Goal: Task Accomplishment & Management: Use online tool/utility

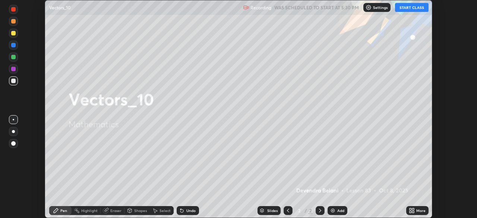
scroll to position [218, 477]
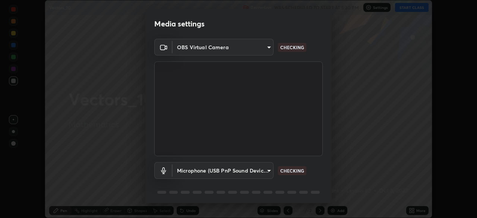
type input "50982f316fffe1b3331bec40aba9224b093542bb8989c70c2d80be30f11a8774"
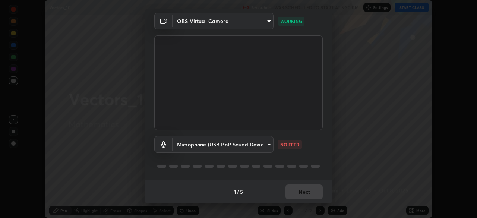
click at [268, 144] on body "Erase all Vectors_10 Recording WAS SCHEDULED TO START AT 5:30 PM Settings START…" at bounding box center [238, 109] width 477 height 218
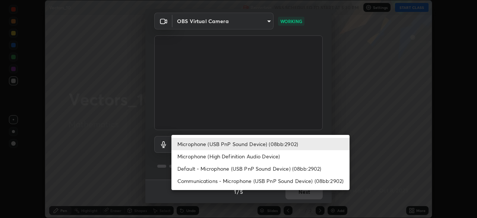
click at [265, 160] on li "Microphone (High Definition Audio Device)" at bounding box center [260, 156] width 178 height 12
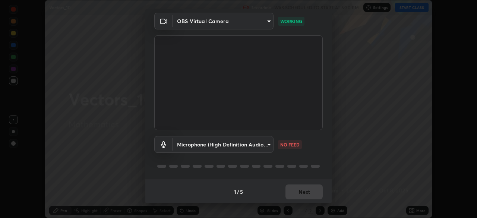
click at [264, 148] on body "Erase all Vectors_10 Recording WAS SCHEDULED TO START AT 5:30 PM Settings START…" at bounding box center [238, 109] width 477 height 218
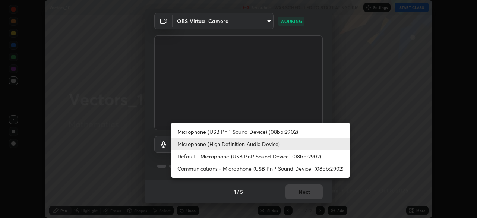
click at [259, 159] on li "Default - Microphone (USB PnP Sound Device) (08bb:2902)" at bounding box center [260, 156] width 178 height 12
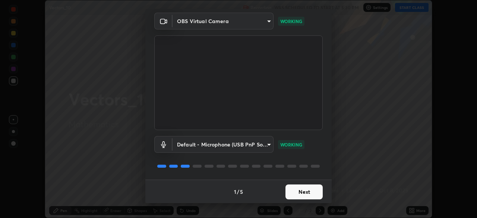
click at [268, 145] on body "Erase all Vectors_10 Recording WAS SCHEDULED TO START AT 5:30 PM Settings START…" at bounding box center [238, 109] width 477 height 218
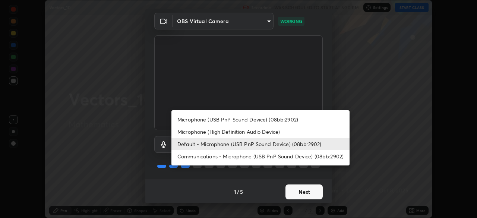
click at [259, 131] on li "Microphone (High Definition Audio Device)" at bounding box center [260, 131] width 178 height 12
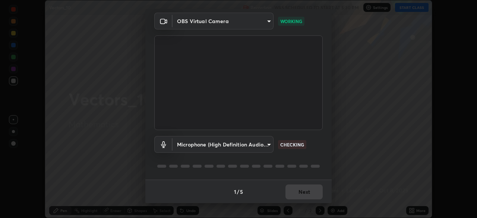
click at [305, 194] on div "1 / 5 Next" at bounding box center [238, 191] width 186 height 24
click at [270, 147] on body "Erase all Vectors_10 Recording WAS SCHEDULED TO START AT 5:30 PM Settings START…" at bounding box center [238, 109] width 477 height 218
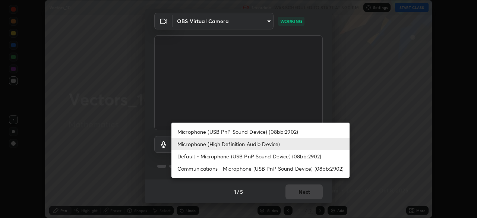
click at [263, 134] on li "Microphone (USB PnP Sound Device) (08bb:2902)" at bounding box center [260, 131] width 178 height 12
type input "677a7cc7387d7c241bb6392b12c407abdea768d10f06d07e3f4b9058bd8430a9"
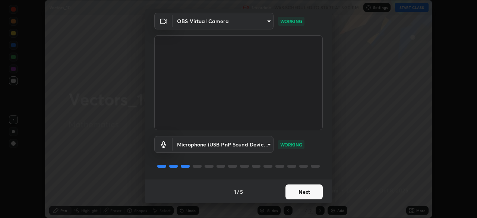
click at [309, 193] on button "Next" at bounding box center [303, 191] width 37 height 15
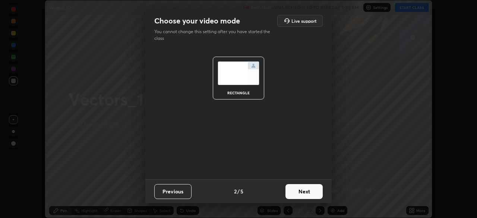
scroll to position [0, 0]
click at [317, 197] on button "Next" at bounding box center [303, 191] width 37 height 15
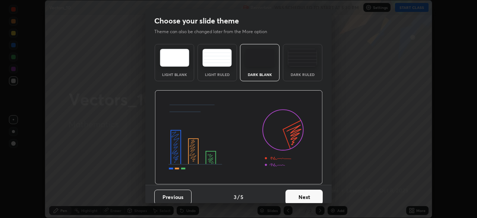
click at [317, 196] on button "Next" at bounding box center [303, 197] width 37 height 15
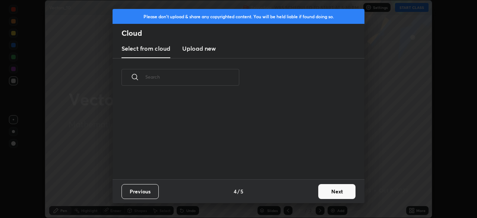
click at [332, 194] on button "Next" at bounding box center [336, 191] width 37 height 15
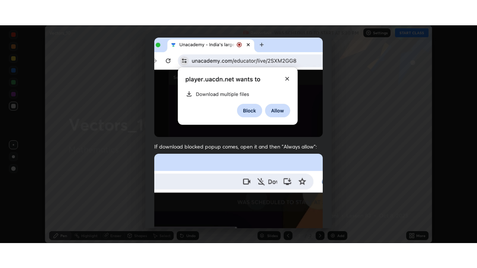
scroll to position [178, 0]
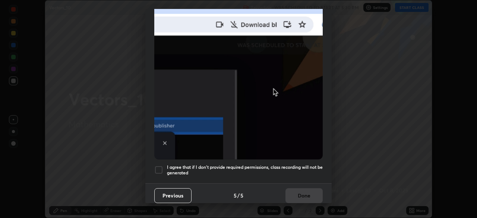
click at [160, 166] on div at bounding box center [158, 169] width 9 height 9
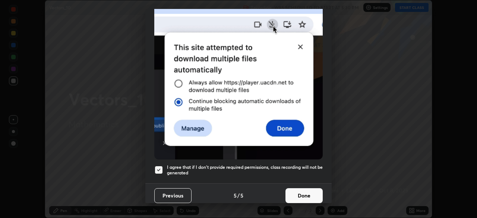
click at [300, 189] on button "Done" at bounding box center [303, 195] width 37 height 15
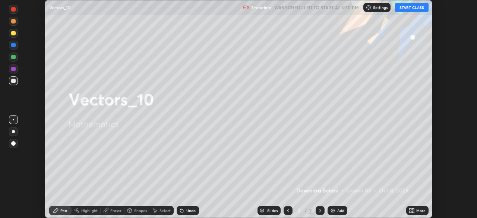
click at [416, 9] on button "START CLASS" at bounding box center [412, 7] width 34 height 9
click at [335, 211] on div "Add" at bounding box center [337, 210] width 20 height 9
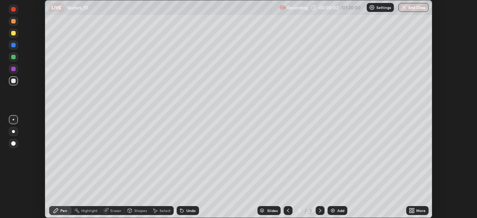
click at [413, 211] on icon at bounding box center [413, 212] width 2 height 2
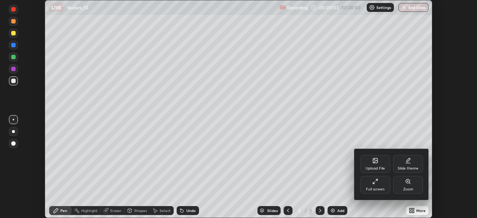
click at [377, 185] on div "Full screen" at bounding box center [375, 185] width 30 height 18
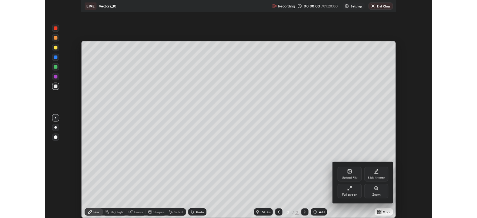
scroll to position [268, 477]
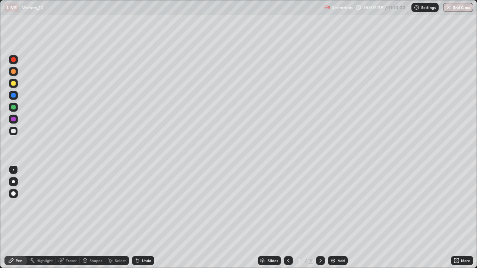
click at [150, 217] on div "Undo" at bounding box center [143, 260] width 22 height 9
click at [153, 217] on div "Undo" at bounding box center [143, 260] width 22 height 9
click at [149, 217] on div "Undo" at bounding box center [143, 260] width 22 height 9
click at [139, 217] on div "Undo" at bounding box center [143, 260] width 22 height 9
click at [142, 217] on div "Undo" at bounding box center [146, 261] width 9 height 4
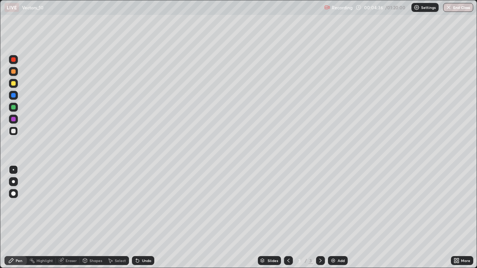
click at [143, 217] on div "Undo" at bounding box center [146, 261] width 9 height 4
click at [14, 107] on div at bounding box center [13, 107] width 4 height 4
click at [13, 84] on div at bounding box center [13, 83] width 4 height 4
click at [13, 109] on div at bounding box center [13, 107] width 4 height 4
click at [332, 217] on img at bounding box center [333, 261] width 6 height 6
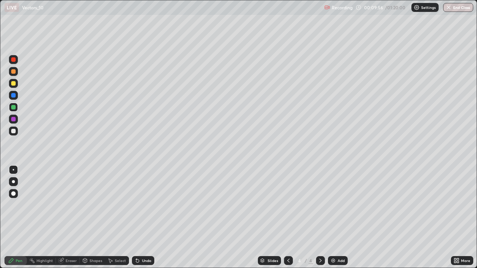
click at [15, 72] on div at bounding box center [13, 71] width 4 height 4
click at [12, 132] on div at bounding box center [13, 131] width 4 height 4
click at [13, 85] on div at bounding box center [13, 83] width 4 height 4
click at [334, 217] on img at bounding box center [333, 261] width 6 height 6
click at [14, 96] on div at bounding box center [13, 95] width 4 height 4
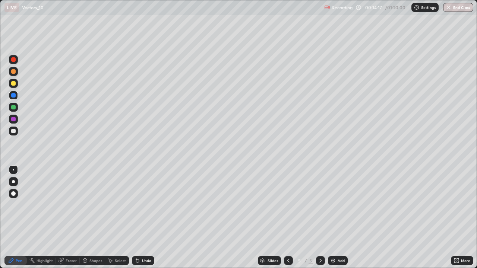
click at [13, 73] on div at bounding box center [13, 71] width 4 height 4
click at [145, 217] on div "Undo" at bounding box center [146, 261] width 9 height 4
click at [14, 109] on div at bounding box center [13, 107] width 4 height 4
click at [13, 132] on div at bounding box center [13, 131] width 4 height 4
click at [150, 217] on div "Undo" at bounding box center [146, 261] width 9 height 4
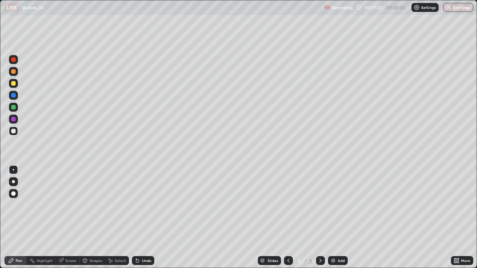
click at [148, 217] on div "Undo" at bounding box center [146, 261] width 9 height 4
click at [149, 217] on div "Undo" at bounding box center [143, 260] width 22 height 9
click at [15, 98] on div at bounding box center [13, 95] width 9 height 9
click at [13, 84] on div at bounding box center [13, 83] width 4 height 4
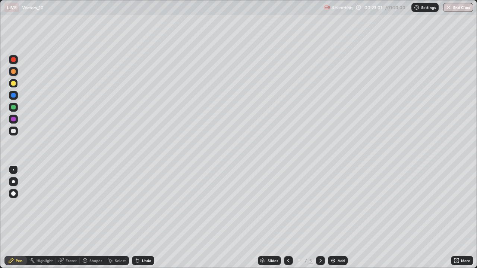
click at [337, 217] on div "Add" at bounding box center [340, 261] width 7 height 4
click at [142, 217] on div "Undo" at bounding box center [146, 261] width 9 height 4
click at [15, 107] on div at bounding box center [13, 107] width 4 height 4
click at [17, 73] on div at bounding box center [13, 71] width 9 height 9
click at [15, 134] on div at bounding box center [13, 131] width 9 height 9
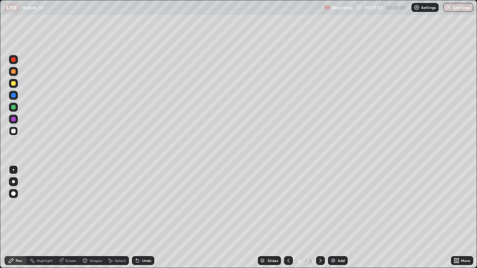
click at [13, 118] on div at bounding box center [13, 119] width 4 height 4
click at [340, 217] on div "Add" at bounding box center [340, 261] width 7 height 4
click at [12, 106] on div at bounding box center [13, 107] width 4 height 4
click at [140, 217] on div "Undo" at bounding box center [143, 260] width 22 height 9
click at [142, 217] on div "Undo" at bounding box center [146, 261] width 9 height 4
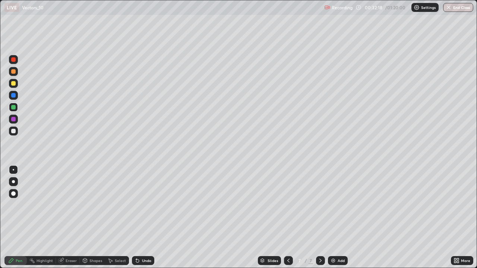
click at [142, 217] on div "Undo" at bounding box center [146, 261] width 9 height 4
click at [14, 61] on div at bounding box center [13, 59] width 4 height 4
click at [12, 60] on div at bounding box center [13, 59] width 4 height 4
click at [14, 59] on div at bounding box center [13, 59] width 4 height 4
click at [13, 72] on div at bounding box center [13, 71] width 4 height 4
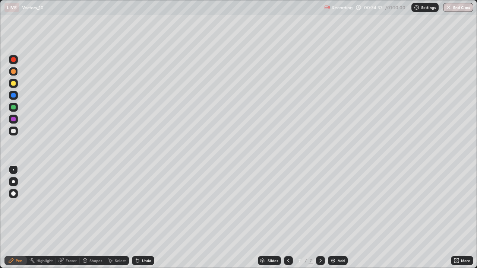
click at [150, 217] on div "Undo" at bounding box center [143, 260] width 22 height 9
click at [125, 217] on div "Select" at bounding box center [117, 260] width 24 height 9
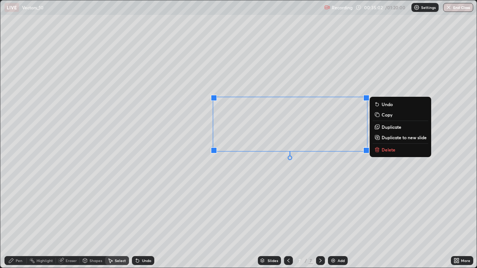
click at [388, 150] on p "Delete" at bounding box center [388, 150] width 14 height 6
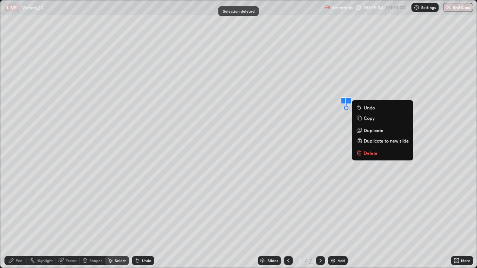
click at [369, 155] on p "Delete" at bounding box center [370, 153] width 14 height 6
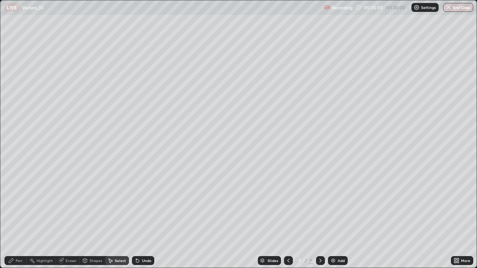
click at [19, 217] on div "Pen" at bounding box center [19, 261] width 7 height 4
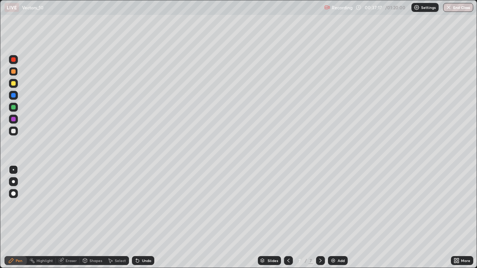
click at [14, 84] on div at bounding box center [13, 83] width 4 height 4
click at [331, 217] on img at bounding box center [333, 261] width 6 height 6
click at [150, 217] on div "Undo" at bounding box center [146, 261] width 9 height 4
click at [148, 217] on div "Undo" at bounding box center [146, 261] width 9 height 4
click at [149, 217] on div "Undo" at bounding box center [143, 260] width 22 height 9
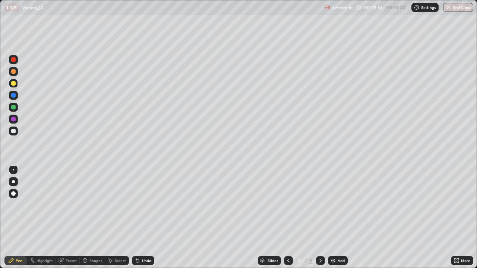
click at [68, 217] on div "Eraser" at bounding box center [71, 261] width 11 height 4
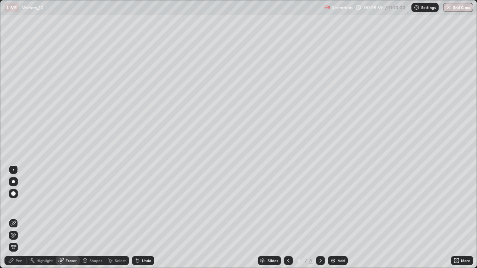
click at [16, 217] on div "Pen" at bounding box center [19, 261] width 7 height 4
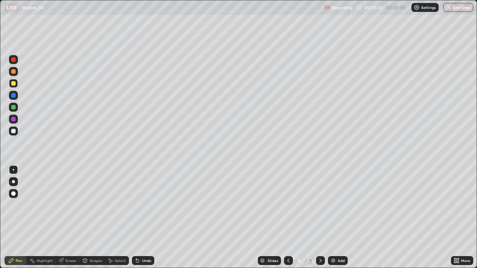
click at [13, 71] on div at bounding box center [13, 71] width 4 height 4
click at [149, 217] on div "Undo" at bounding box center [146, 261] width 9 height 4
click at [147, 217] on div "Undo" at bounding box center [146, 261] width 9 height 4
click at [150, 217] on div "Undo" at bounding box center [146, 261] width 9 height 4
click at [146, 217] on div "Undo" at bounding box center [146, 261] width 9 height 4
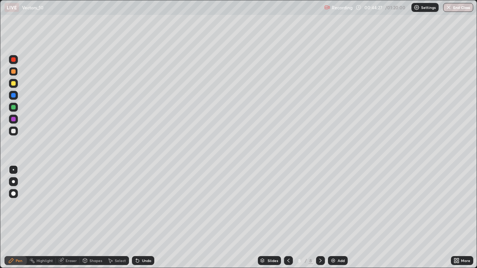
click at [144, 217] on div "Undo" at bounding box center [146, 261] width 9 height 4
click at [145, 217] on div "Undo" at bounding box center [146, 261] width 9 height 4
click at [14, 132] on div at bounding box center [13, 131] width 4 height 4
click at [74, 217] on div "Eraser" at bounding box center [71, 261] width 11 height 4
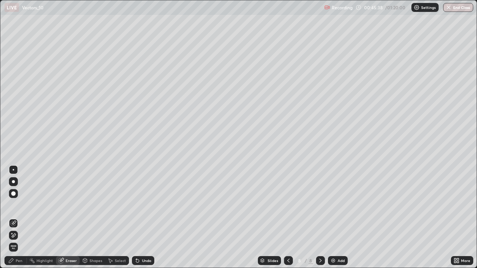
click at [23, 217] on div "Pen" at bounding box center [15, 260] width 22 height 9
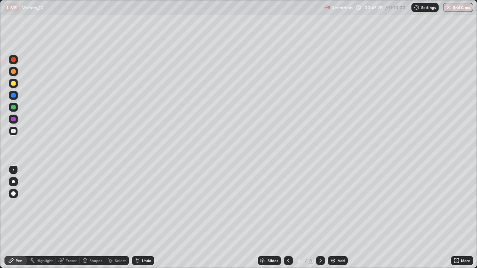
click at [13, 85] on div at bounding box center [13, 83] width 4 height 4
click at [332, 217] on img at bounding box center [333, 261] width 6 height 6
click at [13, 71] on div at bounding box center [13, 71] width 4 height 4
click at [146, 217] on div "Undo" at bounding box center [146, 261] width 9 height 4
click at [12, 83] on div at bounding box center [13, 83] width 4 height 4
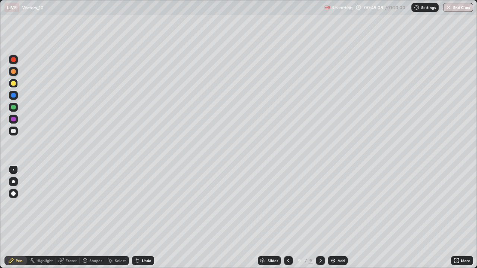
click at [10, 133] on div at bounding box center [13, 131] width 9 height 9
click at [122, 217] on div "Select" at bounding box center [120, 261] width 11 height 4
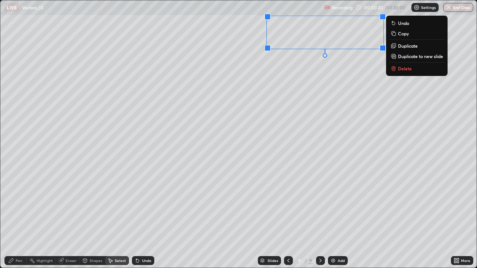
click at [406, 69] on p "Delete" at bounding box center [405, 69] width 14 height 6
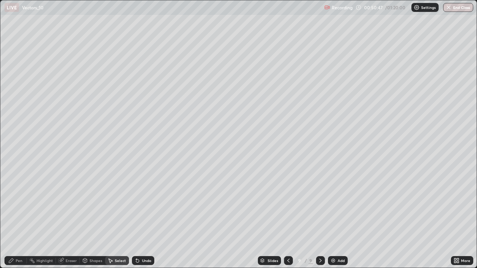
click at [19, 217] on div "Pen" at bounding box center [19, 261] width 7 height 4
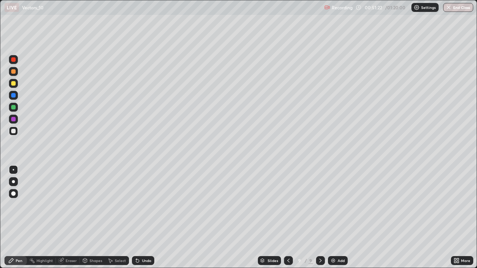
click at [145, 217] on div "Undo" at bounding box center [143, 260] width 22 height 9
click at [143, 217] on div "Undo" at bounding box center [146, 261] width 9 height 4
click at [146, 217] on div "Undo" at bounding box center [146, 261] width 9 height 4
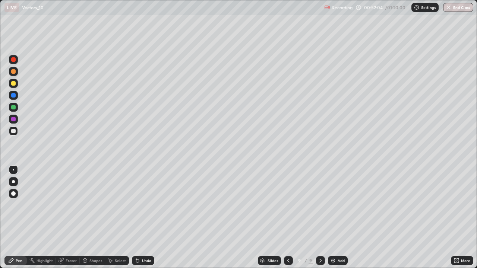
click at [74, 217] on div "Eraser" at bounding box center [71, 261] width 11 height 4
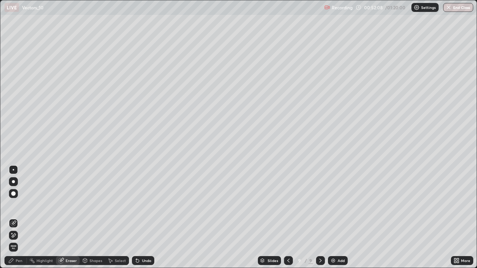
click at [17, 217] on div "Pen" at bounding box center [19, 261] width 7 height 4
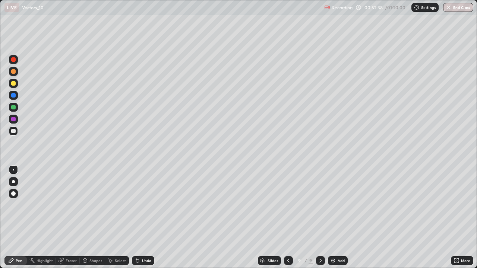
click at [12, 85] on div at bounding box center [13, 83] width 4 height 4
click at [77, 217] on div "Eraser" at bounding box center [68, 260] width 24 height 9
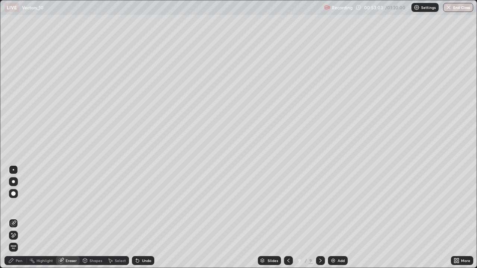
click at [20, 217] on div "Pen" at bounding box center [19, 261] width 7 height 4
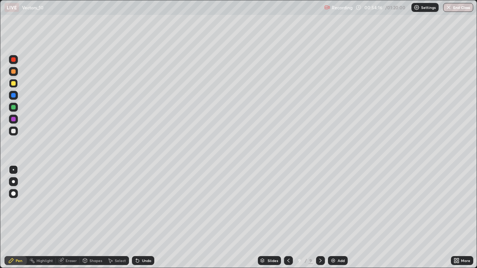
click at [13, 111] on div at bounding box center [13, 107] width 9 height 9
click at [332, 217] on img at bounding box center [333, 261] width 6 height 6
click at [13, 131] on div at bounding box center [13, 131] width 4 height 4
click at [14, 71] on div at bounding box center [13, 71] width 4 height 4
click at [15, 85] on div at bounding box center [13, 83] width 9 height 9
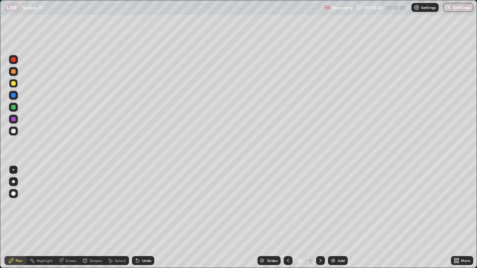
click at [335, 217] on img at bounding box center [333, 261] width 6 height 6
click at [14, 95] on div at bounding box center [13, 95] width 4 height 4
click at [14, 109] on div at bounding box center [13, 107] width 4 height 4
click at [333, 217] on img at bounding box center [333, 261] width 6 height 6
click at [13, 85] on div at bounding box center [13, 83] width 4 height 4
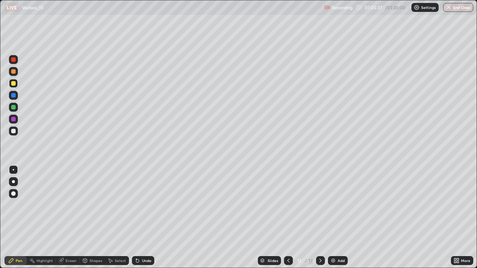
click at [147, 217] on div "Undo" at bounding box center [143, 260] width 22 height 9
click at [13, 73] on div at bounding box center [13, 71] width 4 height 4
click at [14, 108] on div at bounding box center [13, 107] width 4 height 4
click at [147, 217] on div "Undo" at bounding box center [146, 261] width 9 height 4
click at [149, 217] on div "Undo" at bounding box center [143, 260] width 22 height 9
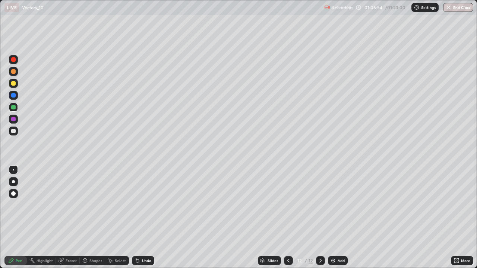
click at [147, 217] on div "Undo" at bounding box center [146, 261] width 9 height 4
click at [147, 217] on div "Undo" at bounding box center [143, 260] width 22 height 9
click at [147, 217] on div "Undo" at bounding box center [146, 261] width 9 height 4
click at [146, 217] on div "Undo" at bounding box center [143, 260] width 22 height 9
click at [13, 131] on div at bounding box center [13, 131] width 4 height 4
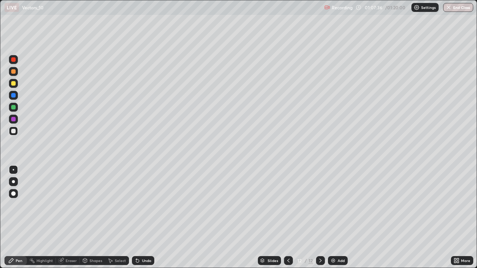
click at [144, 217] on div "Undo" at bounding box center [146, 261] width 9 height 4
click at [145, 217] on div "Undo" at bounding box center [146, 261] width 9 height 4
click at [142, 217] on div "Undo" at bounding box center [143, 260] width 22 height 9
click at [143, 217] on div "Undo" at bounding box center [143, 260] width 22 height 9
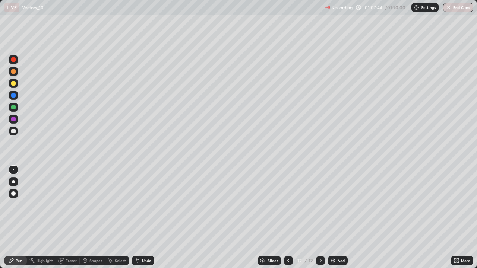
click at [144, 217] on div "Undo" at bounding box center [141, 260] width 25 height 15
click at [146, 217] on div "Undo" at bounding box center [143, 260] width 22 height 9
click at [97, 217] on div "Shapes" at bounding box center [95, 261] width 13 height 4
click at [121, 217] on div "Select" at bounding box center [120, 261] width 11 height 4
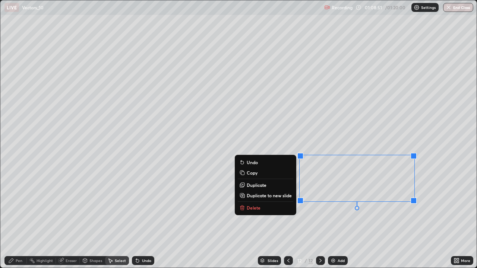
click at [262, 206] on button "Delete" at bounding box center [265, 207] width 55 height 9
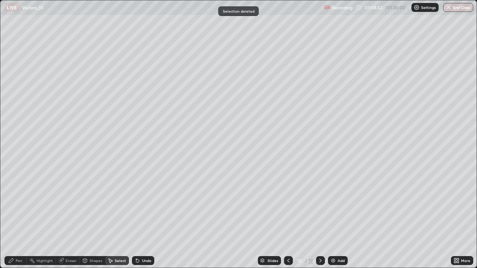
click at [24, 217] on div "Pen" at bounding box center [15, 260] width 22 height 9
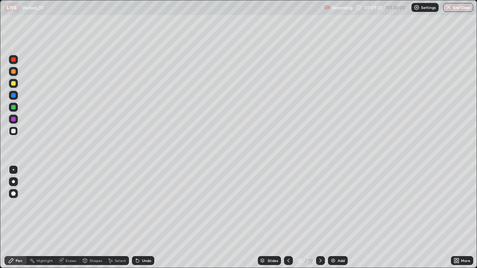
click at [74, 217] on div "Eraser" at bounding box center [68, 260] width 24 height 9
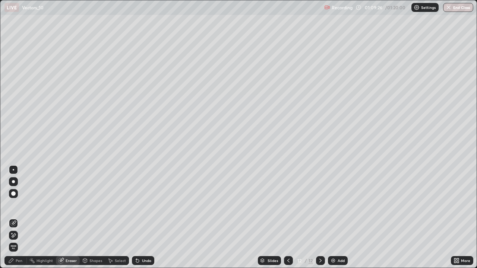
click at [24, 217] on div "Pen" at bounding box center [15, 260] width 22 height 9
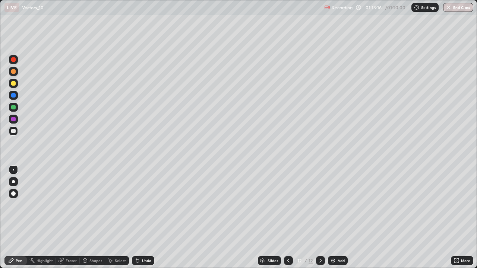
click at [335, 217] on div "Add" at bounding box center [338, 260] width 20 height 9
click at [13, 85] on div at bounding box center [13, 83] width 4 height 4
click at [16, 86] on div at bounding box center [13, 83] width 9 height 9
click at [144, 217] on div "Undo" at bounding box center [143, 260] width 22 height 9
click at [146, 217] on div "Undo" at bounding box center [143, 260] width 22 height 9
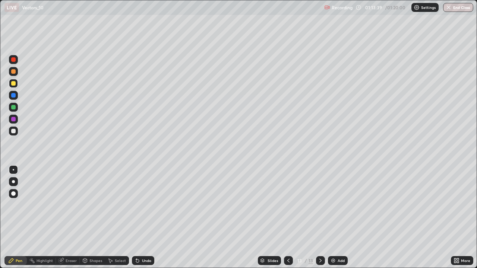
click at [146, 217] on div "Undo" at bounding box center [143, 260] width 22 height 9
click at [147, 217] on div "Undo" at bounding box center [143, 260] width 22 height 9
click at [148, 217] on div "Undo" at bounding box center [143, 260] width 22 height 9
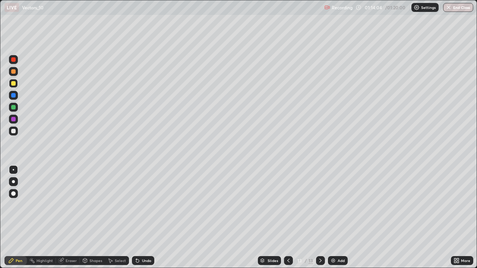
click at [153, 217] on div "Undo" at bounding box center [143, 260] width 22 height 9
click at [160, 217] on div "Slides 13 / 13 Add" at bounding box center [302, 260] width 296 height 15
click at [162, 217] on div "Slides 13 / 13 Add" at bounding box center [302, 260] width 296 height 15
click at [144, 217] on div "Undo" at bounding box center [146, 261] width 9 height 4
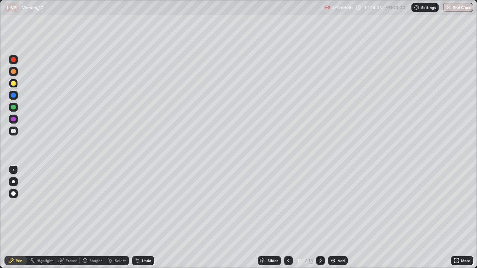
click at [142, 217] on div "Undo" at bounding box center [146, 261] width 9 height 4
click at [13, 108] on div at bounding box center [13, 107] width 4 height 4
click at [13, 134] on div at bounding box center [13, 131] width 9 height 9
click at [13, 85] on div at bounding box center [13, 83] width 4 height 4
click at [13, 131] on div at bounding box center [13, 131] width 4 height 4
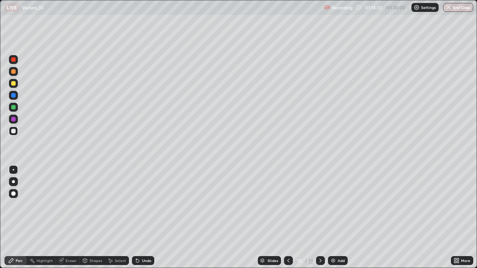
click at [144, 217] on div "Undo" at bounding box center [146, 261] width 9 height 4
click at [13, 95] on div at bounding box center [13, 95] width 4 height 4
click at [76, 217] on div "Eraser" at bounding box center [71, 261] width 11 height 4
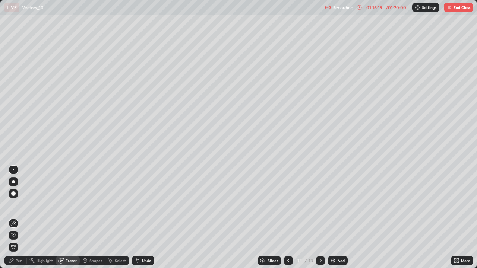
click at [20, 217] on div "Pen" at bounding box center [15, 260] width 22 height 9
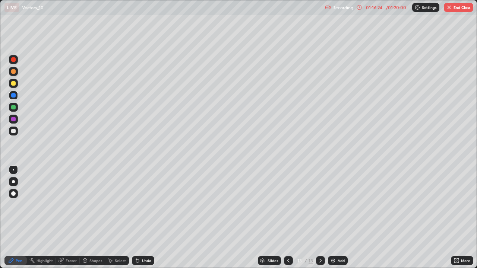
click at [143, 217] on div "Undo" at bounding box center [143, 260] width 22 height 9
click at [142, 217] on div "Undo" at bounding box center [146, 261] width 9 height 4
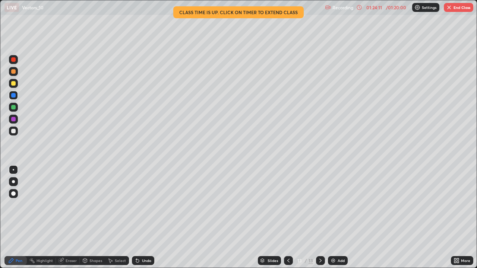
click at [89, 217] on div "Shapes" at bounding box center [92, 260] width 25 height 9
click at [466, 6] on button "End Class" at bounding box center [457, 7] width 29 height 9
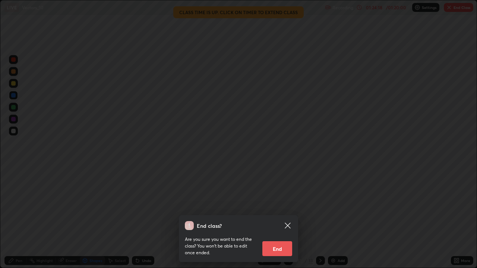
click at [281, 217] on button "End" at bounding box center [277, 248] width 30 height 15
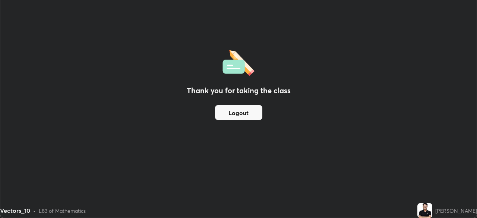
scroll to position [37014, 36756]
